Goal: Book appointment/travel/reservation

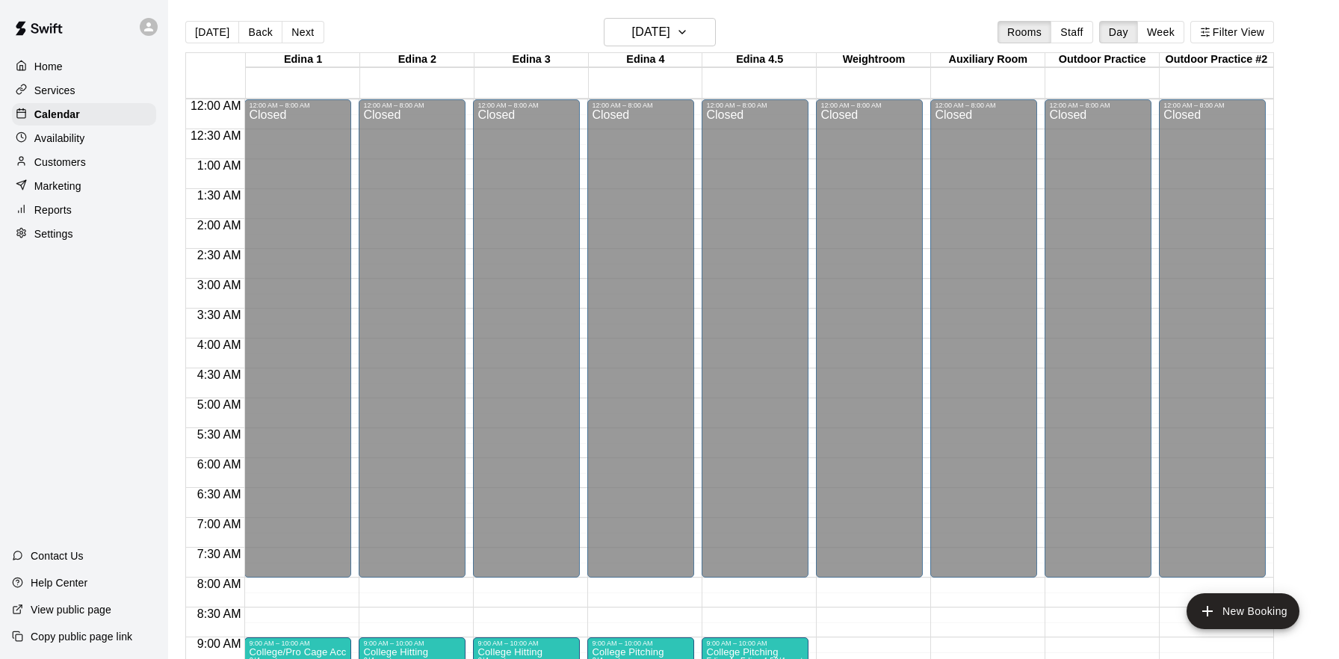
scroll to position [836, 0]
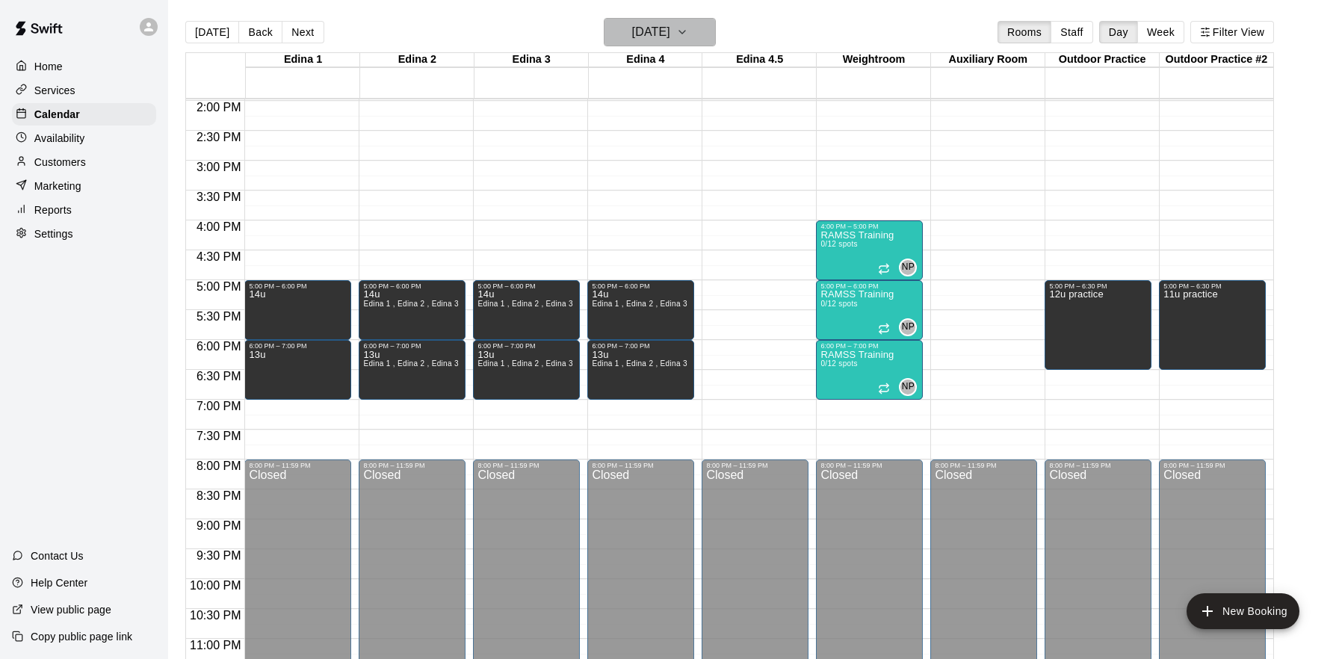
click at [670, 28] on h6 "[DATE]" at bounding box center [651, 32] width 38 height 21
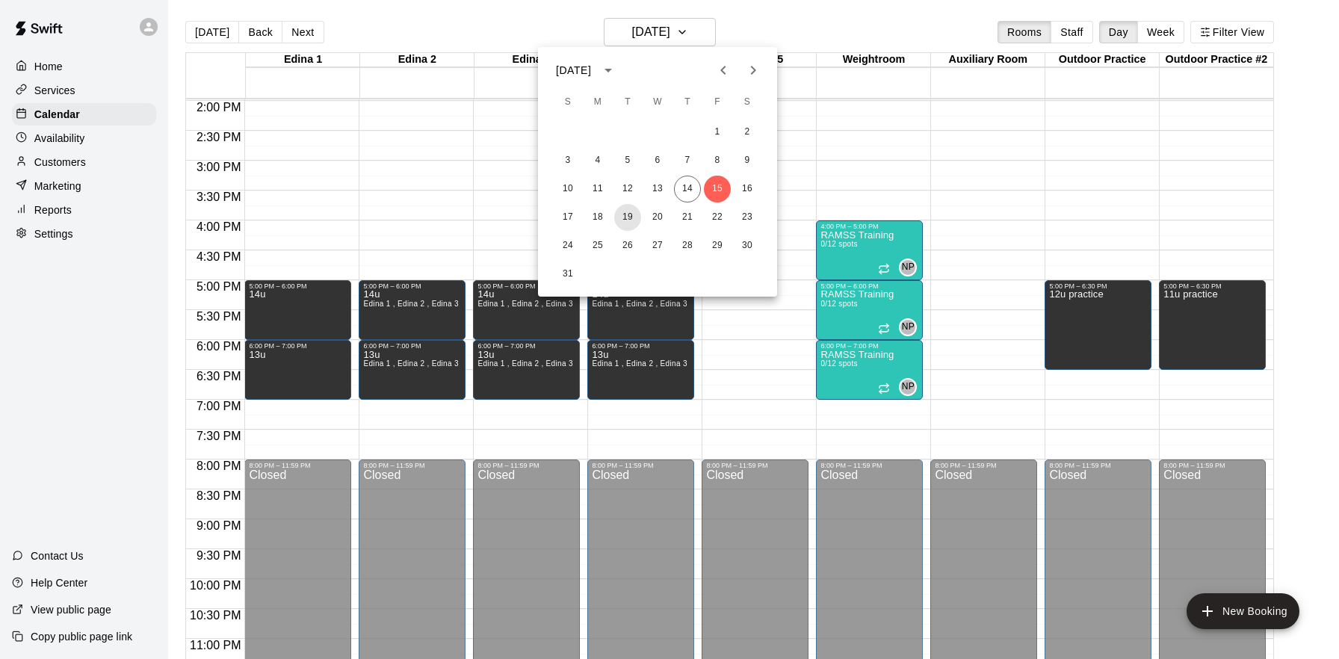
click at [632, 215] on button "19" at bounding box center [627, 217] width 27 height 27
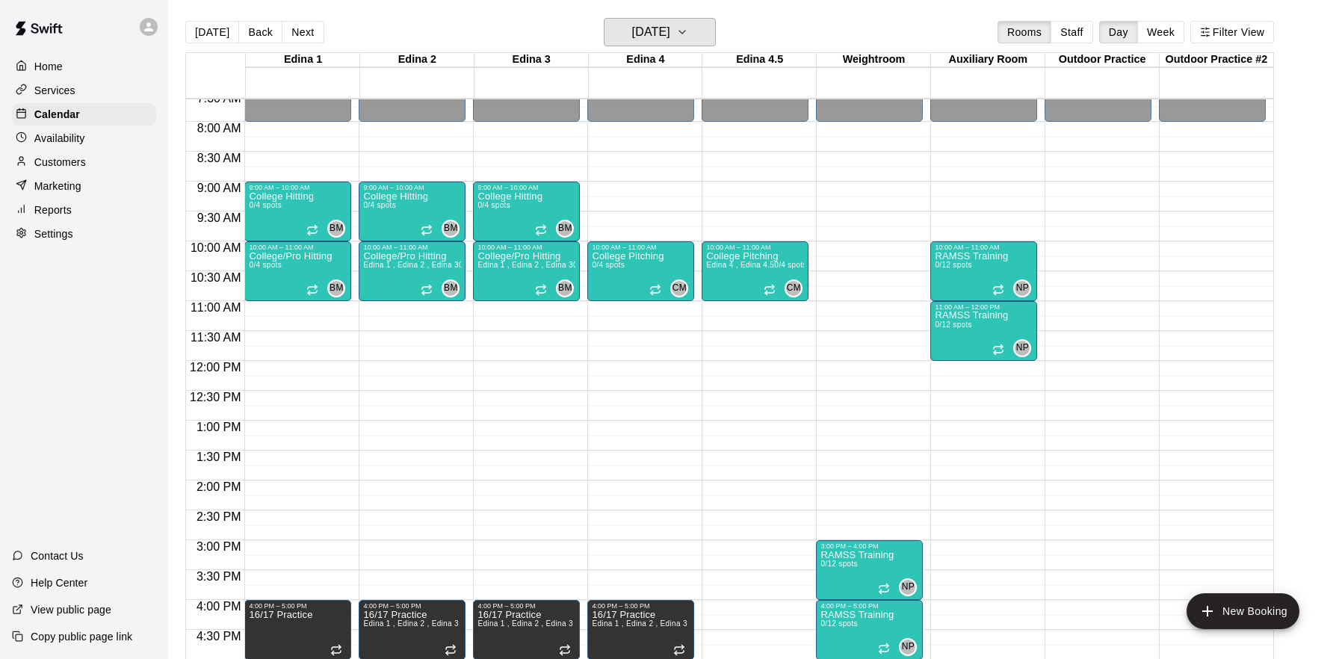
scroll to position [455, 0]
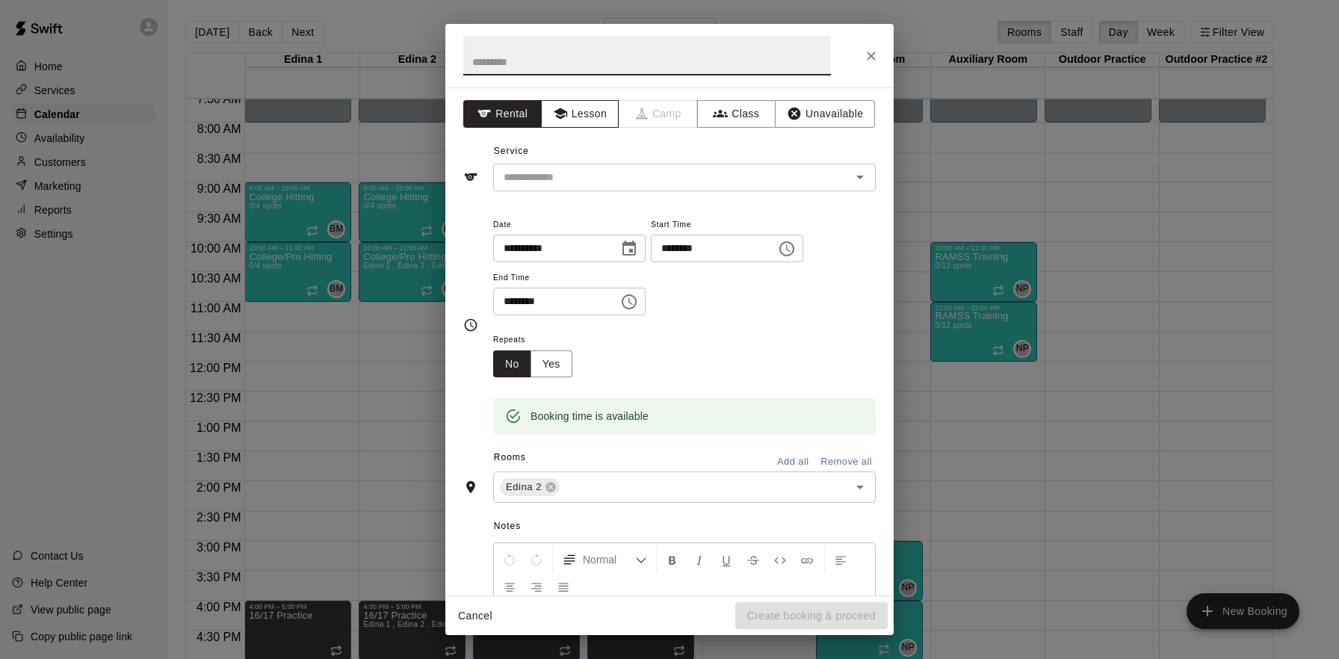
click at [588, 113] on button "Lesson" at bounding box center [580, 114] width 78 height 28
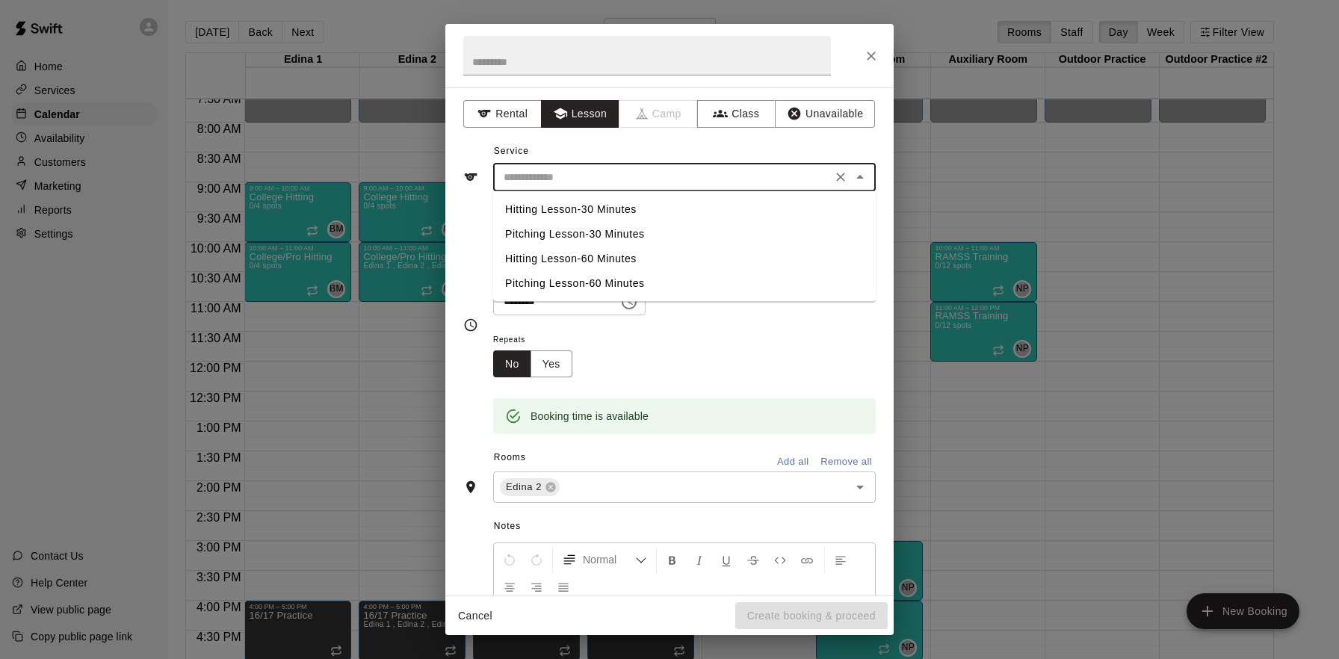
click at [605, 177] on input "text" at bounding box center [663, 177] width 330 height 19
click at [606, 259] on li "Hitting Lesson-60 Minutes" at bounding box center [684, 259] width 383 height 25
type input "**********"
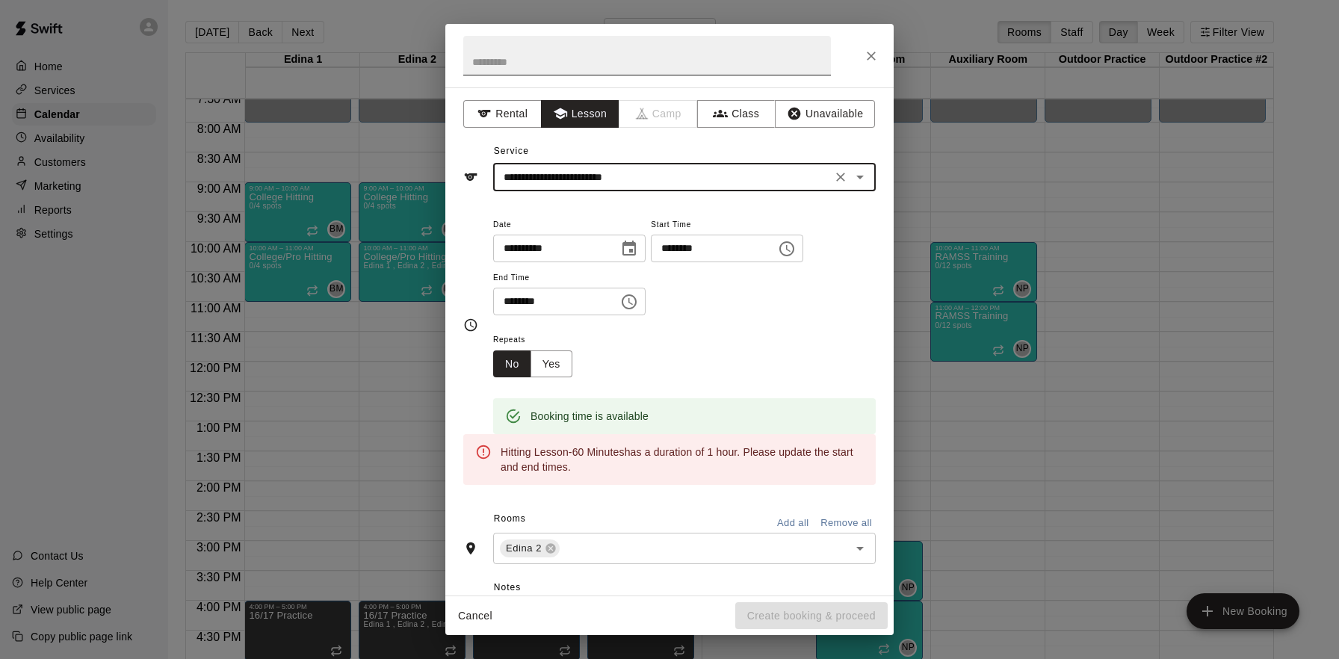
click at [535, 64] on input "text" at bounding box center [647, 56] width 368 height 40
click at [638, 298] on icon "Choose time, selected time is 11:30 AM" at bounding box center [629, 302] width 18 height 18
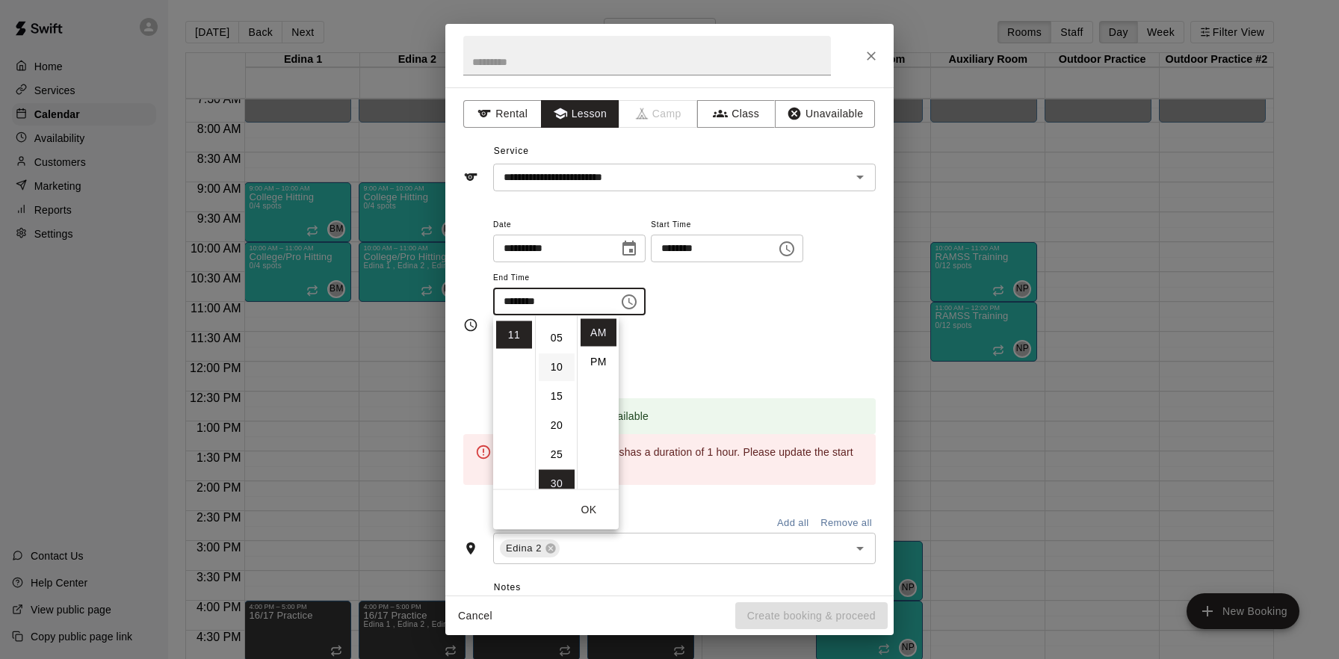
scroll to position [0, 0]
drag, startPoint x: 550, startPoint y: 340, endPoint x: 583, endPoint y: 312, distance: 43.5
click at [549, 340] on li "00" at bounding box center [557, 333] width 36 height 28
click at [606, 357] on li "PM" at bounding box center [599, 362] width 36 height 28
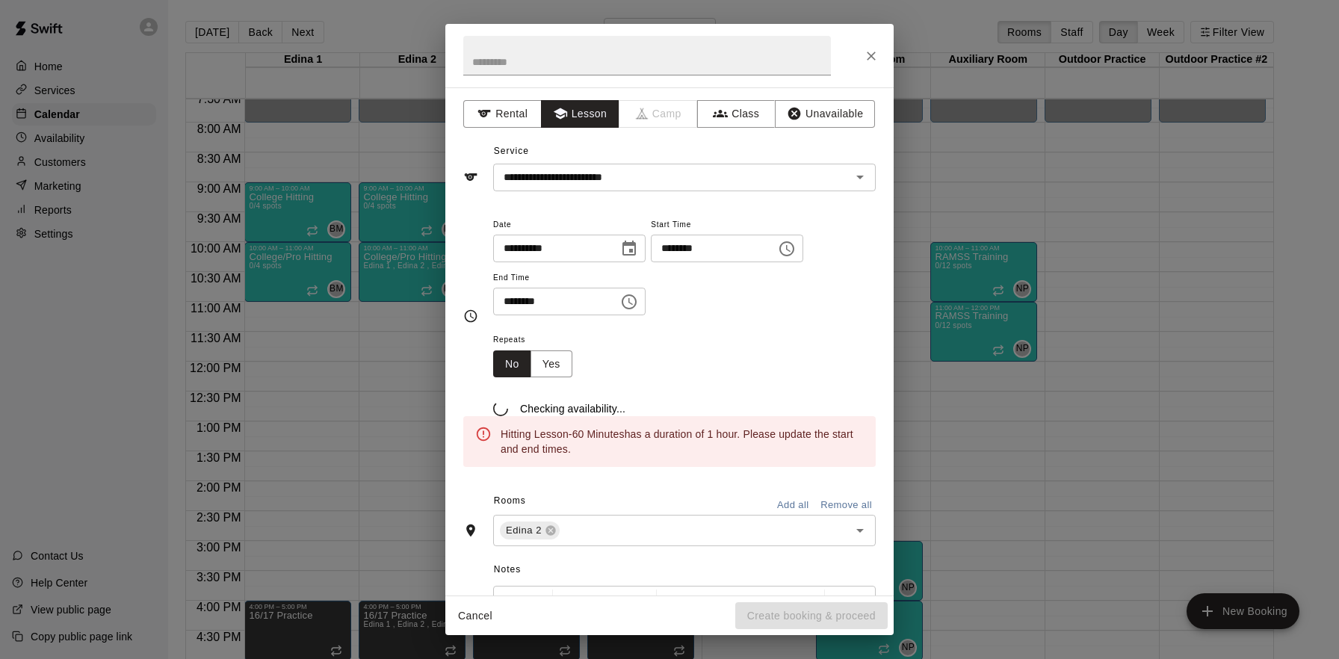
scroll to position [27, 0]
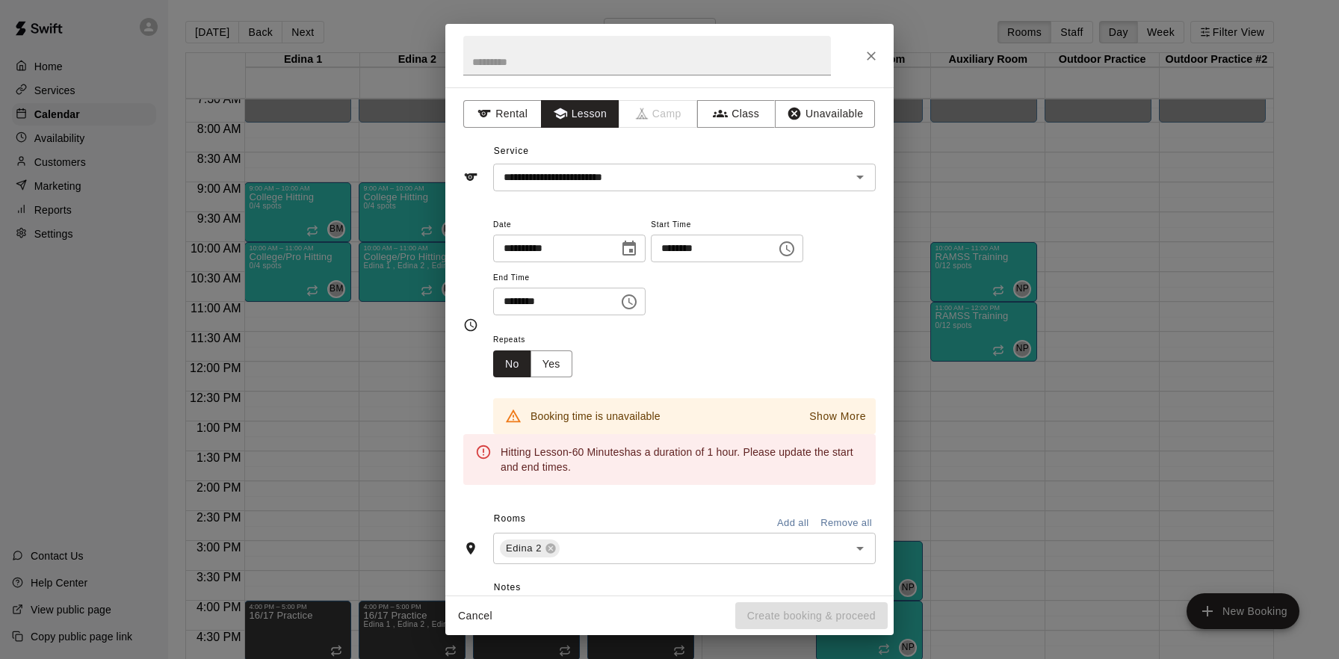
click at [629, 303] on icon "Choose time, selected time is 11:00 PM" at bounding box center [629, 302] width 18 height 18
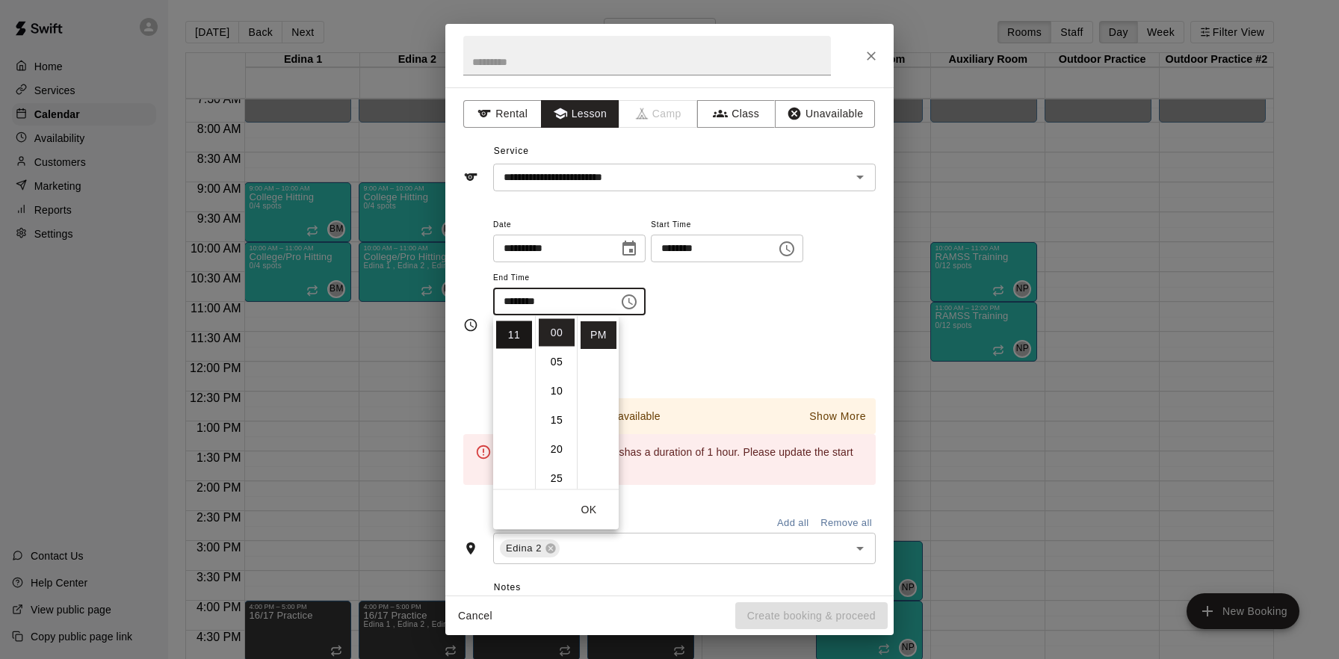
click at [520, 336] on li "11" at bounding box center [514, 335] width 36 height 28
click at [517, 335] on li "12" at bounding box center [514, 333] width 36 height 28
type input "********"
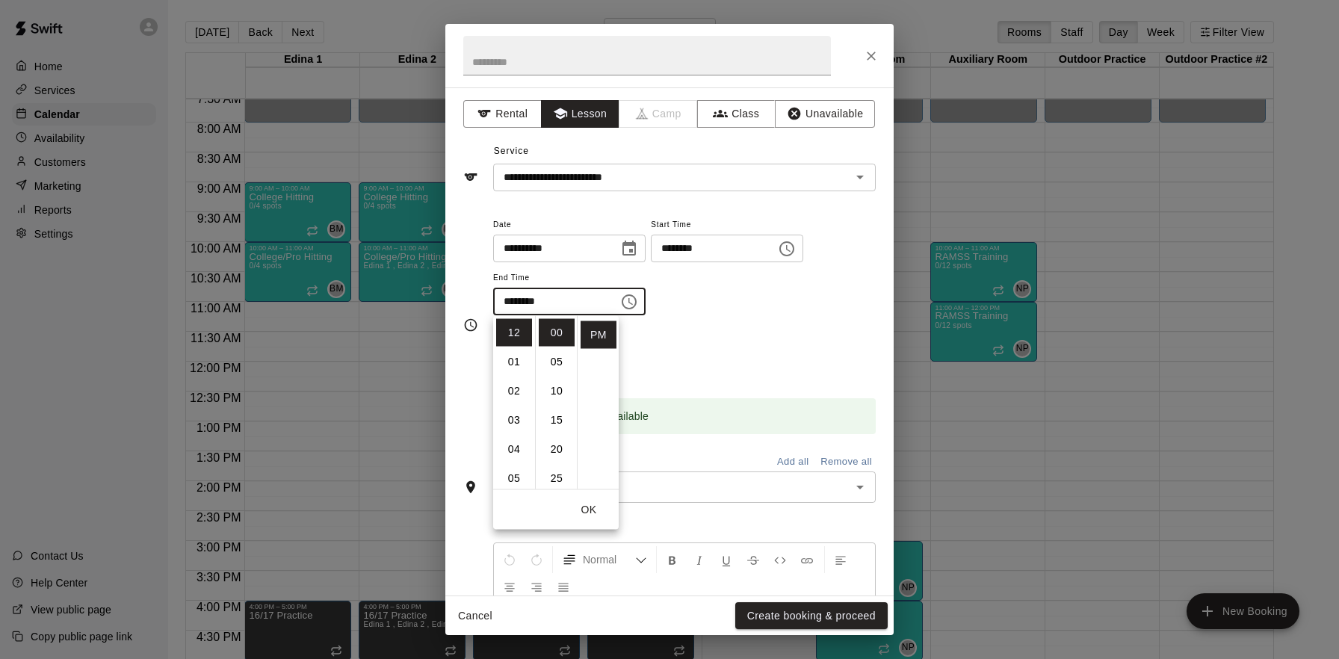
click at [818, 306] on div "**********" at bounding box center [684, 265] width 383 height 101
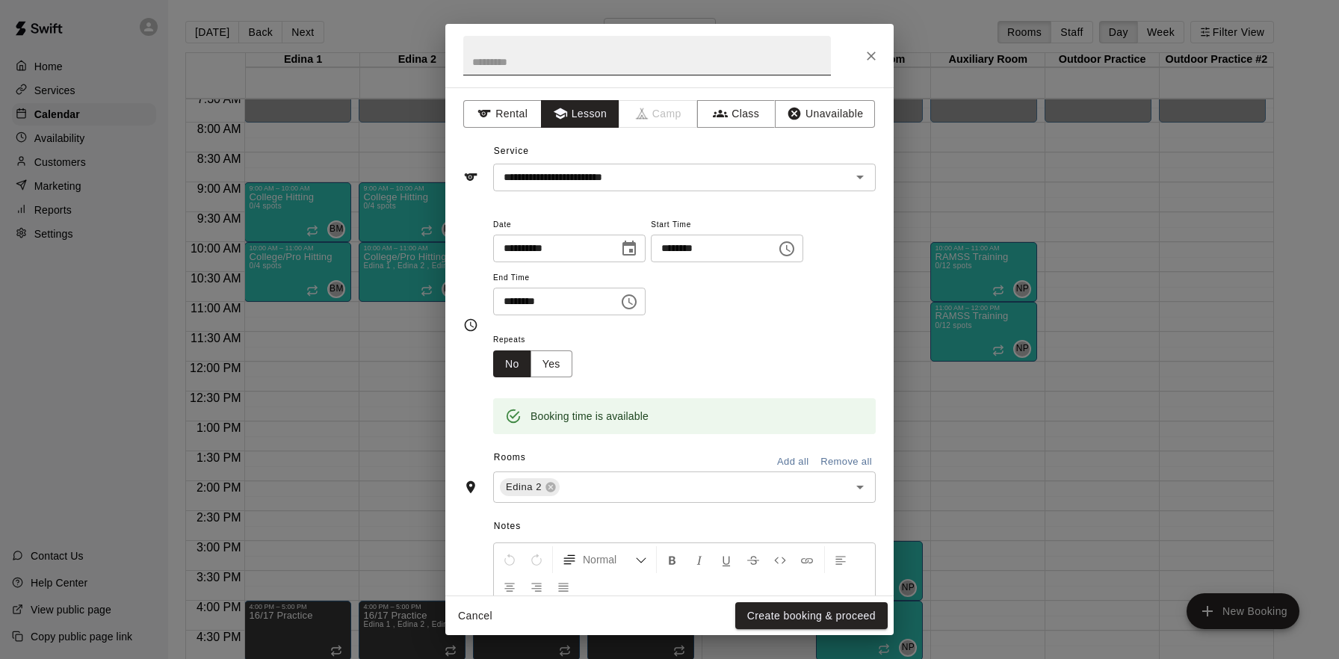
click at [689, 59] on input "text" at bounding box center [647, 56] width 368 height 40
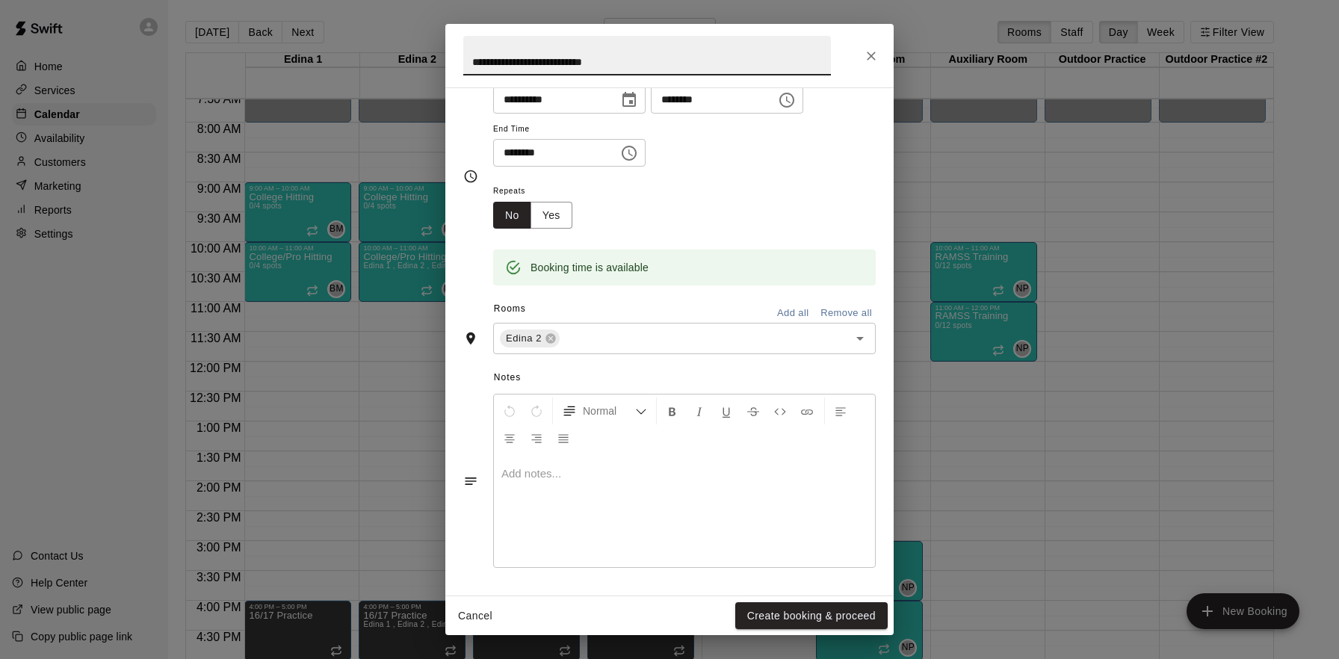
type input "**********"
click at [703, 356] on div "Notes Normal Add notes..." at bounding box center [669, 468] width 413 height 229
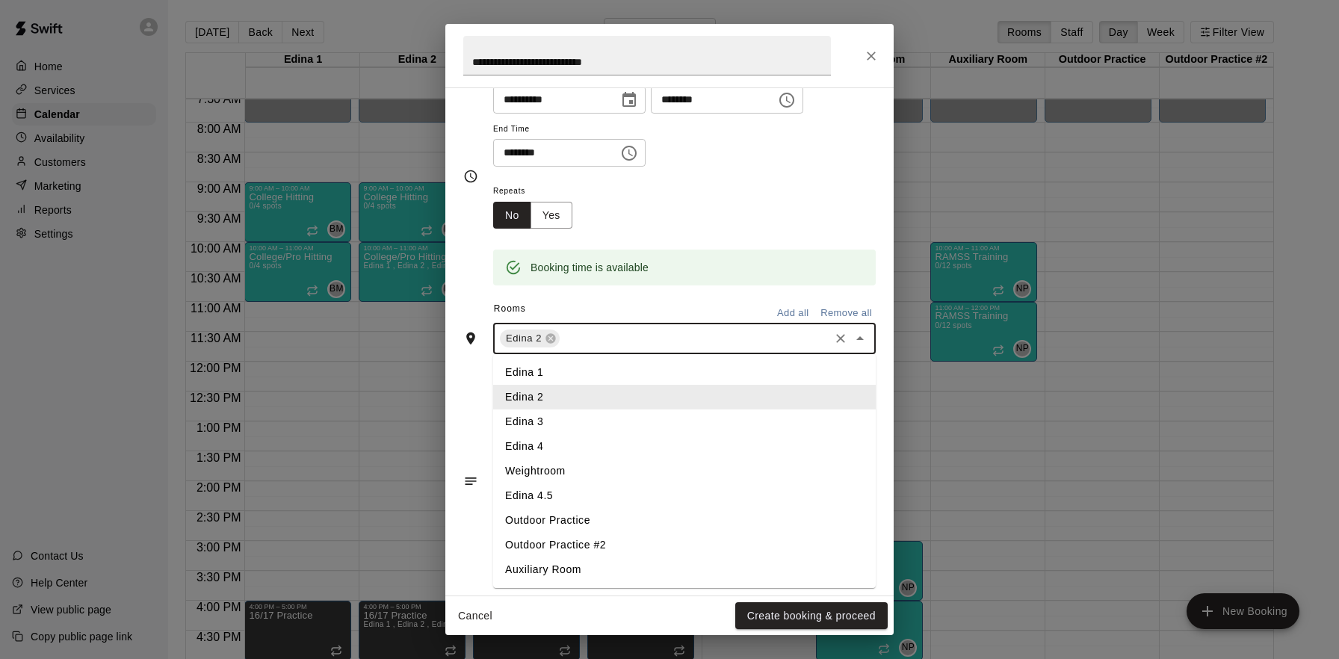
click at [701, 342] on input "text" at bounding box center [694, 339] width 265 height 19
click at [585, 430] on li "Edina 3" at bounding box center [684, 422] width 383 height 25
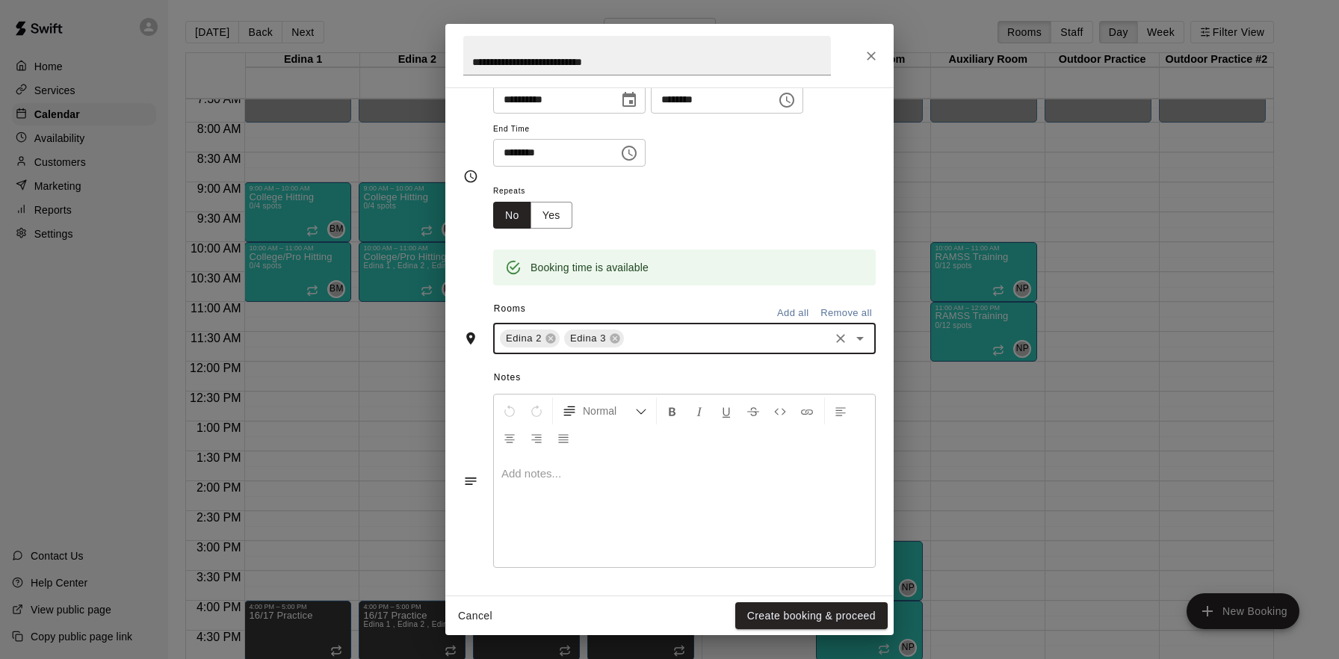
click at [681, 335] on input "text" at bounding box center [726, 339] width 201 height 19
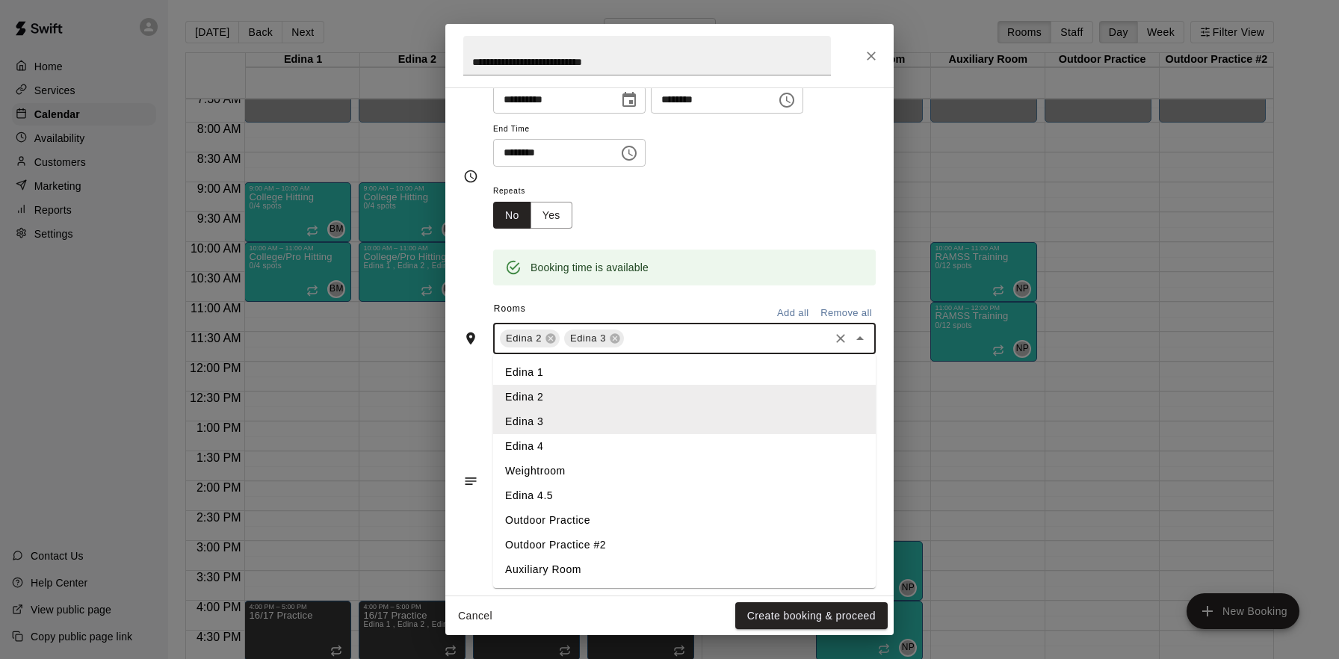
click at [581, 441] on li "Edina 4" at bounding box center [684, 446] width 383 height 25
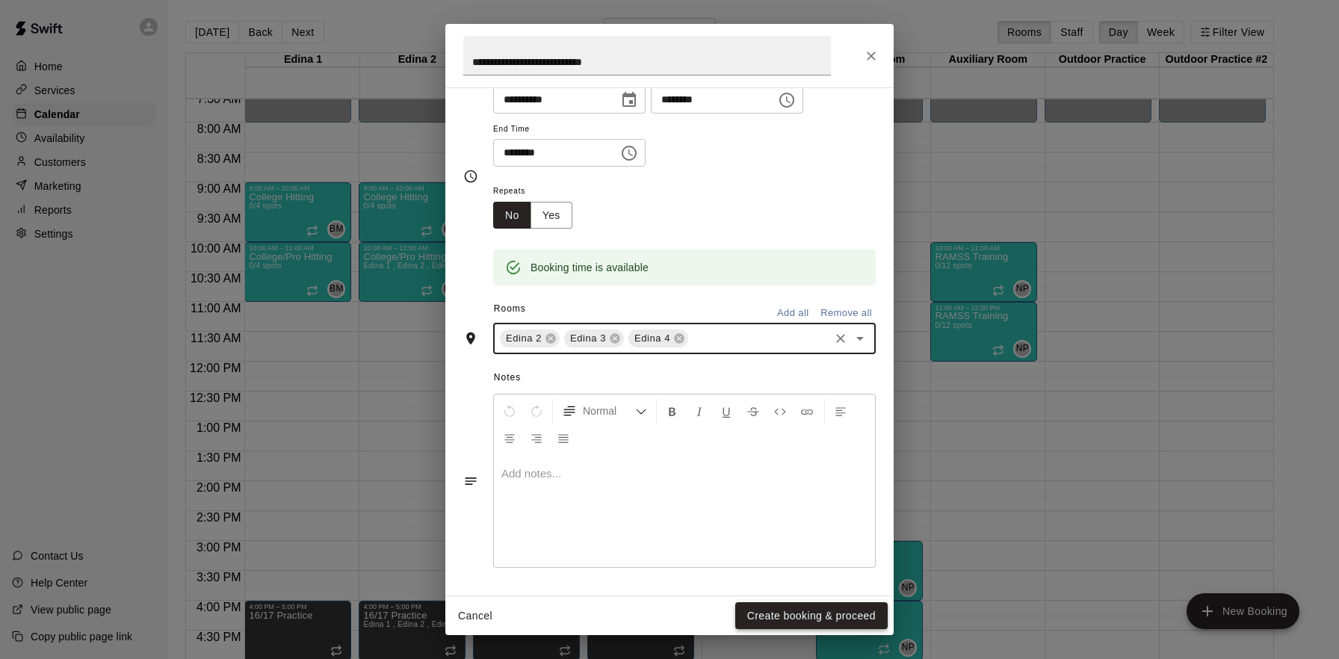
drag, startPoint x: 839, startPoint y: 618, endPoint x: 853, endPoint y: 599, distance: 23.6
click at [839, 617] on button "Create booking & proceed" at bounding box center [811, 616] width 152 height 28
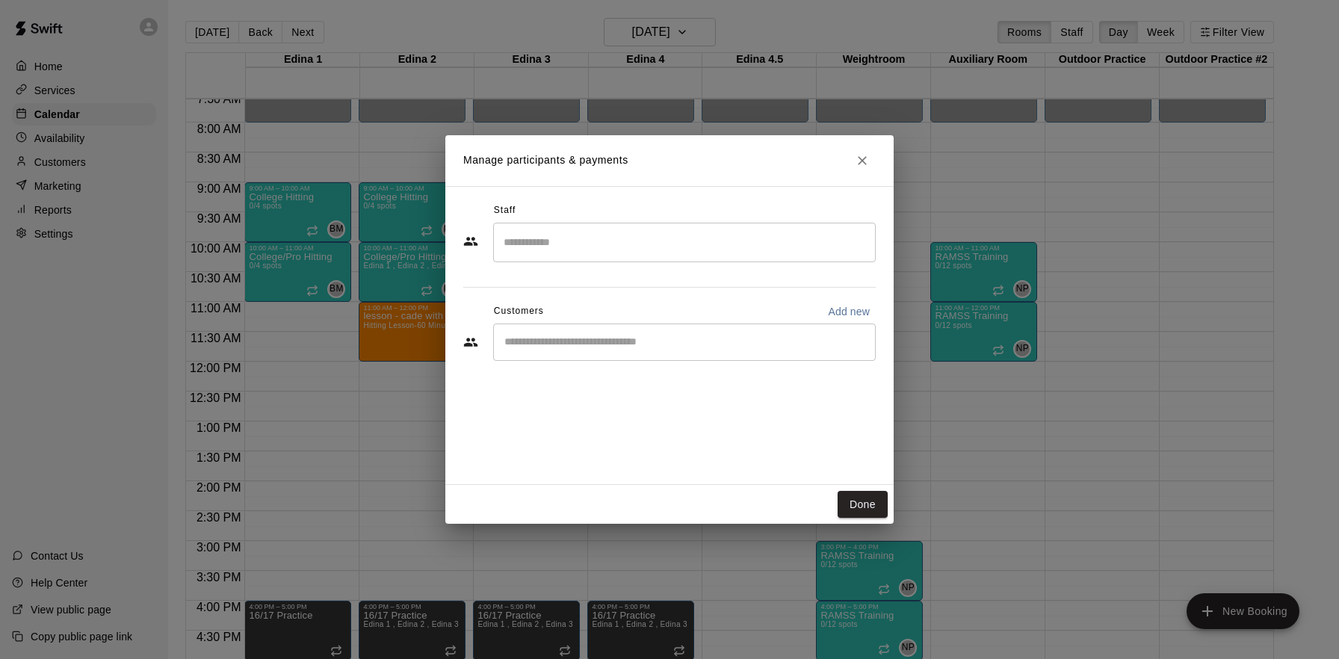
click at [675, 251] on input "Search staff" at bounding box center [684, 242] width 369 height 26
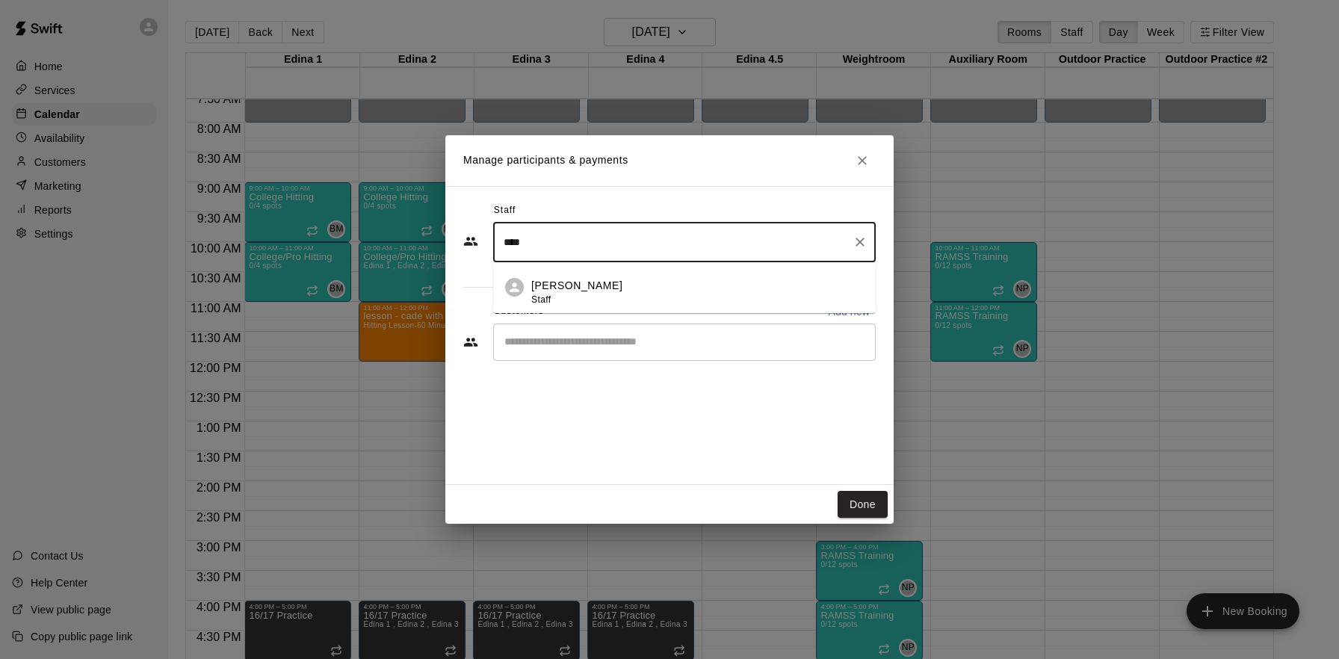
click at [635, 294] on div "[PERSON_NAME] Staff" at bounding box center [697, 292] width 333 height 29
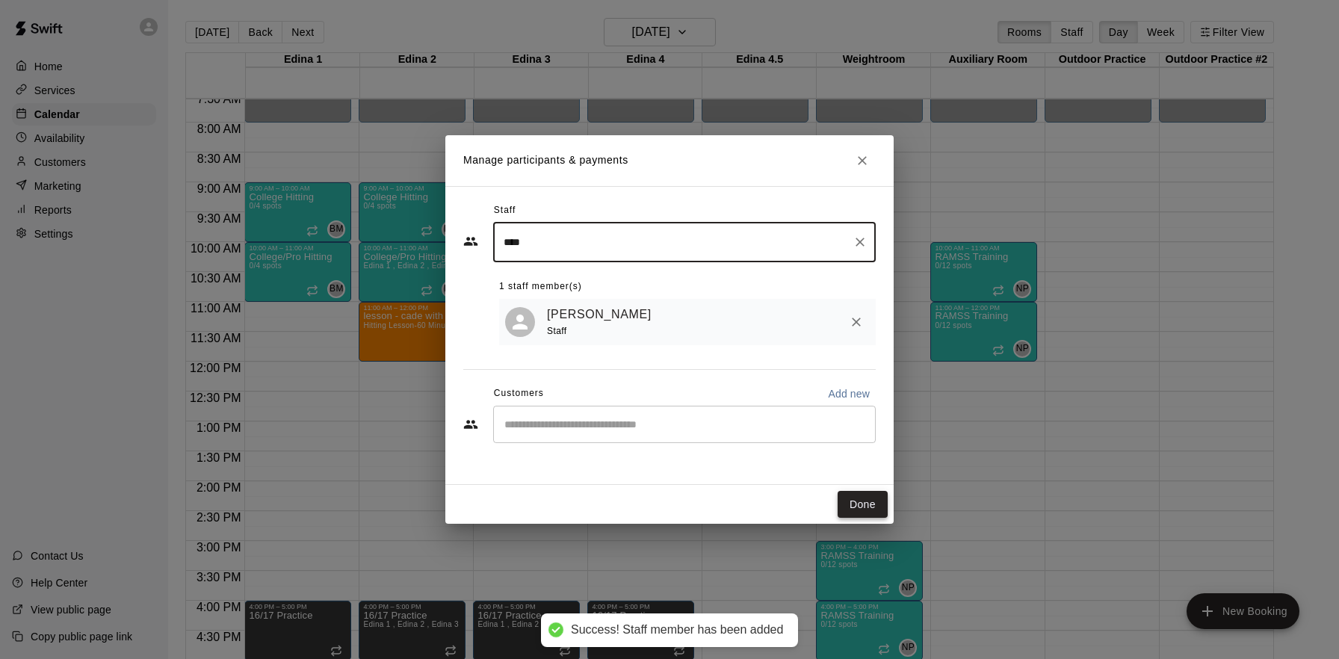
type input "****"
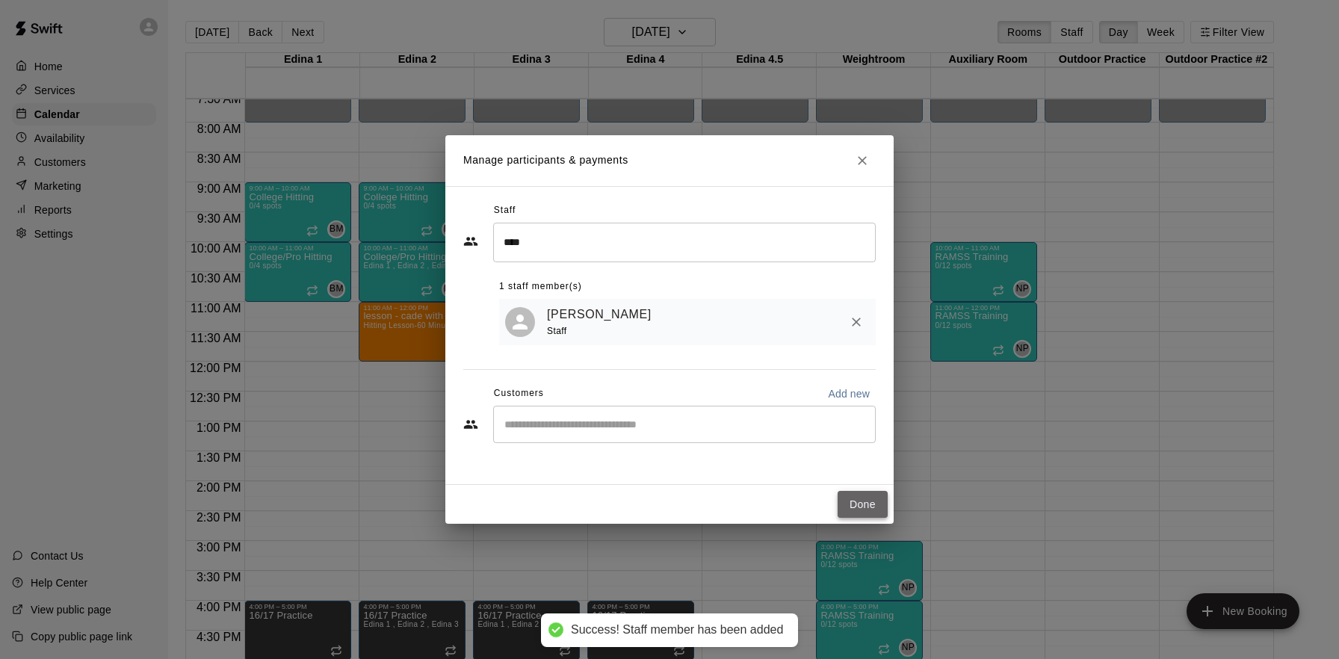
click at [862, 501] on button "Done" at bounding box center [863, 505] width 50 height 28
